Goal: Transaction & Acquisition: Purchase product/service

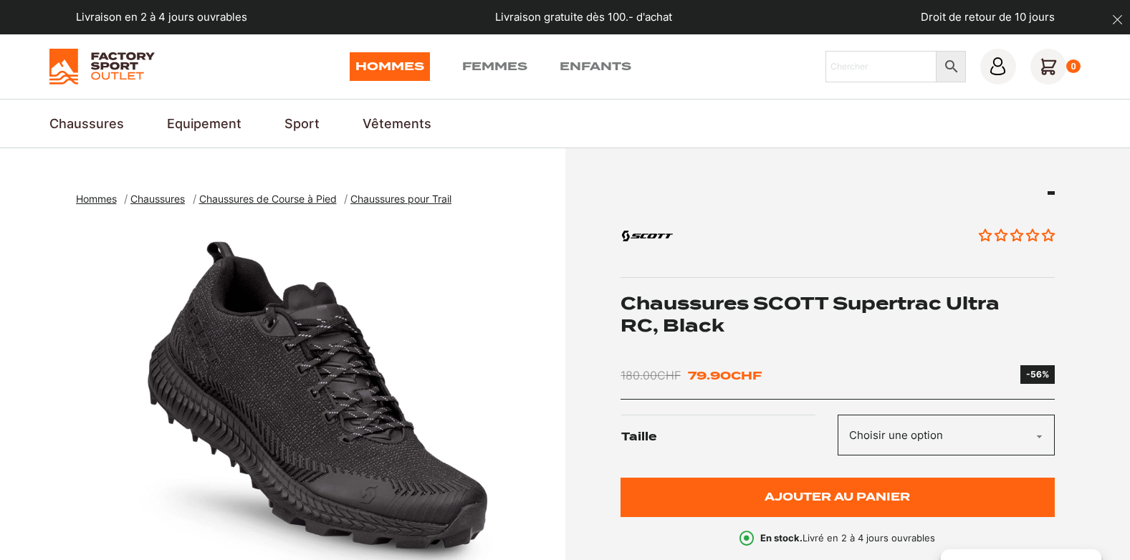
click at [289, 198] on span "Chaussures de Course à Pied" at bounding box center [268, 199] width 138 height 12
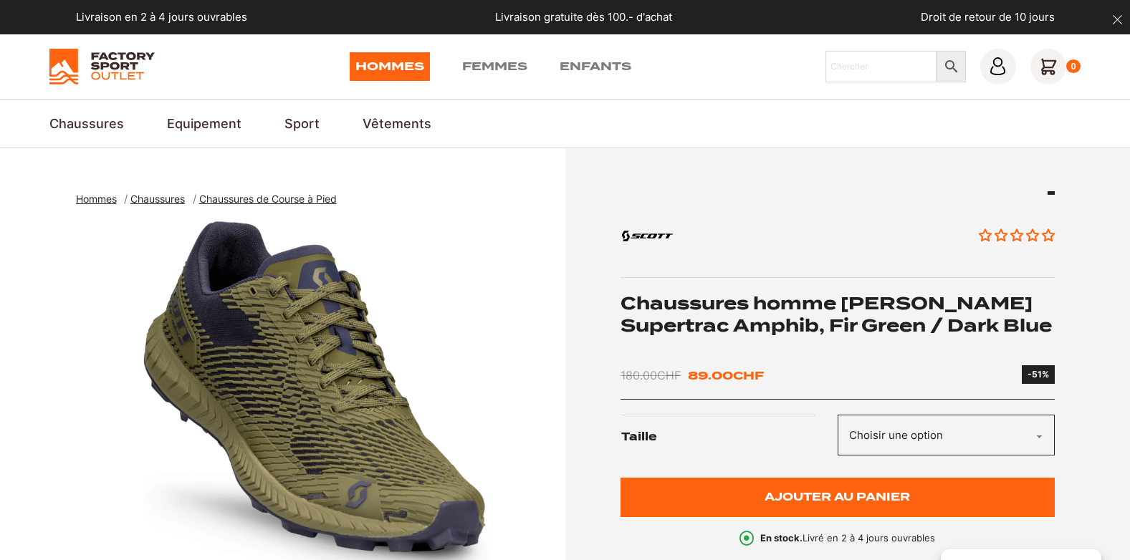
click at [1042, 433] on select "Choisir une option 40.5" at bounding box center [945, 435] width 217 height 41
